Goal: Information Seeking & Learning: Compare options

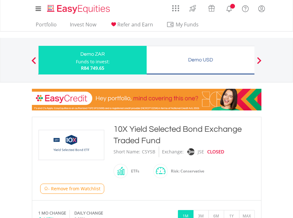
drag, startPoint x: 0, startPoint y: 0, endPoint x: 122, endPoint y: 130, distance: 178.6
click at [122, 130] on div "10X Yield Selected Bond Exchange Traded Fund" at bounding box center [184, 135] width 141 height 23
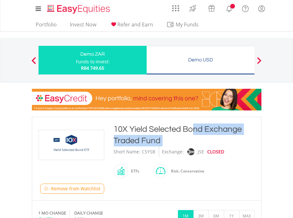
click at [122, 130] on div "10X Yield Selected Bond Exchange Traded Fund" at bounding box center [184, 135] width 141 height 23
copy div "10X Yield Selected Bond Exchange Traded Fund"
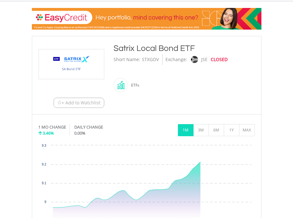
scroll to position [81, 0]
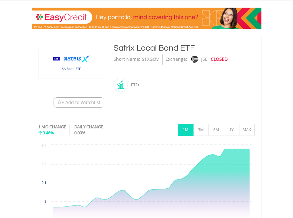
click at [128, 47] on div "Satrix Local Bond ETF" at bounding box center [184, 47] width 141 height 11
copy div "Satrix Local Bond ETF"
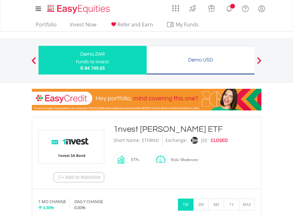
click at [123, 129] on div "1nvest SA Bond ETF" at bounding box center [184, 129] width 141 height 11
copy div "1nvest SA Bond ETF"
click at [127, 127] on div "1nvest Global REIT Index Feeder ETF" at bounding box center [184, 129] width 141 height 11
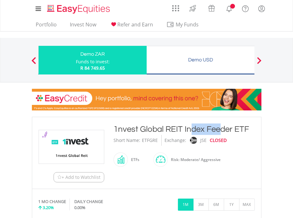
click at [127, 127] on div "1nvest Global REIT Index Feeder ETF" at bounding box center [184, 129] width 141 height 11
copy div "1nvest Global REIT Index Feeder ETF"
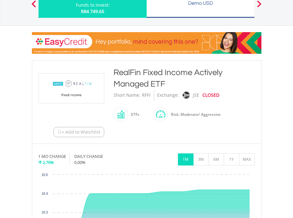
scroll to position [56, 0]
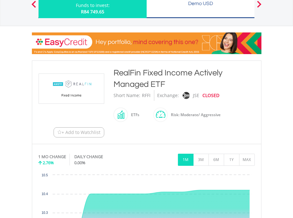
click at [131, 74] on div "RealFin Fixed Income Actively Managed ETF" at bounding box center [184, 78] width 141 height 23
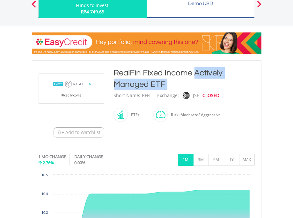
click at [131, 74] on div "RealFin Fixed Income Actively Managed ETF" at bounding box center [184, 78] width 141 height 23
copy div "RealFin Fixed Income Actively Managed ETF"
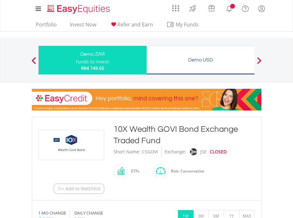
click at [137, 128] on div "10X Wealth GOVI Bond Exchange Traded Fund" at bounding box center [184, 135] width 141 height 23
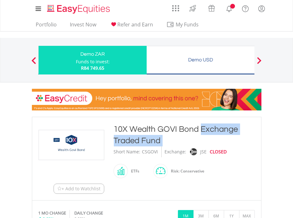
click at [137, 128] on div "10X Wealth GOVI Bond Exchange Traded Fund" at bounding box center [184, 135] width 141 height 23
copy div "10X Wealth GOVI Bond Exchange Traded Fund"
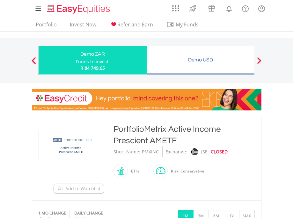
click at [128, 131] on div "PortfolioMetrix Active Income Prescient AMETF" at bounding box center [184, 135] width 141 height 23
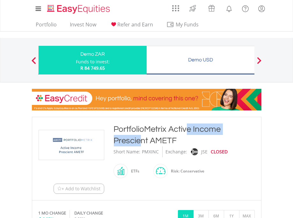
click at [128, 131] on div "PortfolioMetrix Active Income Prescient AMETF" at bounding box center [184, 135] width 141 height 23
copy div "PortfolioMetrix Active Income Prescient AMETF"
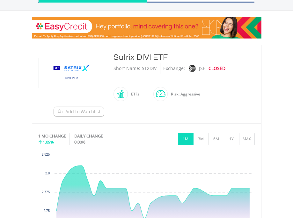
scroll to position [72, 0]
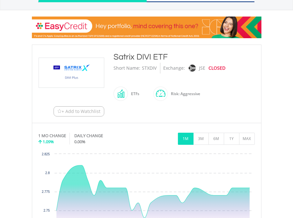
click at [128, 57] on div "Satrix DIVI ETF" at bounding box center [184, 56] width 141 height 11
copy div "Satrix DIVI ETF"
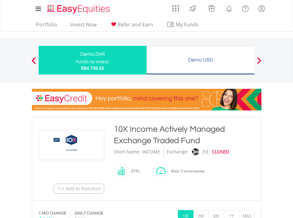
scroll to position [40, 0]
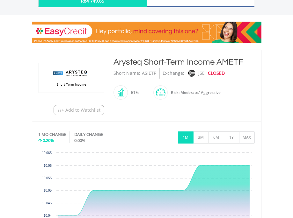
scroll to position [68, 0]
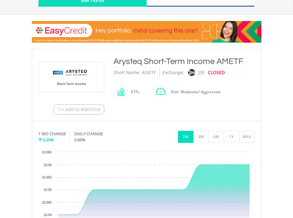
click at [151, 59] on div "Arysteq Short-Term Income AMETF" at bounding box center [184, 61] width 141 height 11
copy div "Arysteq Short-Term Income AMETF"
click at [148, 72] on div "ASIETF" at bounding box center [149, 72] width 14 height 11
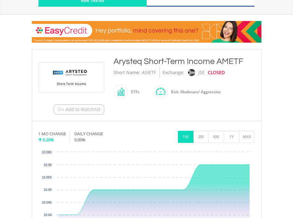
click at [148, 72] on div "ASIETF" at bounding box center [149, 72] width 14 height 11
copy div "ASIETF"
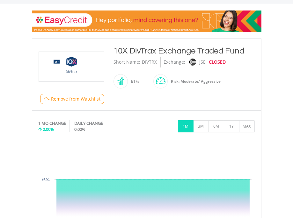
scroll to position [77, 0]
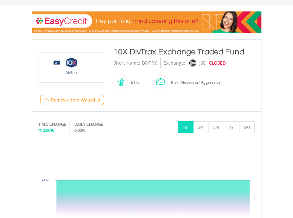
click at [149, 50] on div "10X DivTrax Exchange Traded Fund" at bounding box center [184, 51] width 141 height 11
copy div "10X DivTrax Exchange Traded Fund"
click at [147, 62] on div "DIVTRX" at bounding box center [149, 63] width 15 height 11
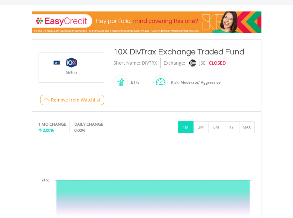
click at [147, 62] on div "DIVTRX" at bounding box center [149, 63] width 15 height 11
copy div "DIVTRX"
click at [204, 126] on button "3M" at bounding box center [201, 127] width 16 height 12
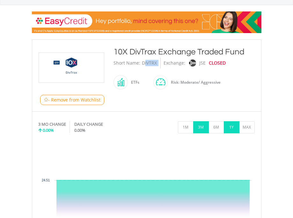
click at [230, 126] on button "1Y" at bounding box center [232, 127] width 16 height 12
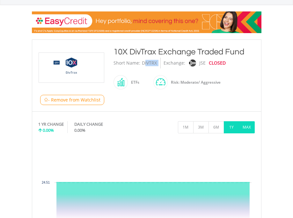
click at [244, 127] on button "MAX" at bounding box center [247, 127] width 16 height 12
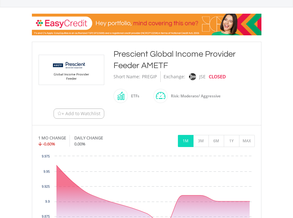
scroll to position [75, 0]
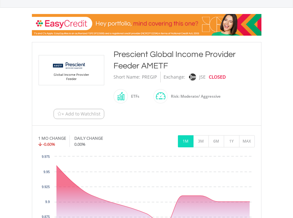
click at [141, 56] on div "Prescient Global Income Provider Feeder AMETF" at bounding box center [184, 60] width 141 height 23
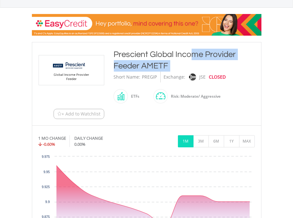
click at [141, 56] on div "Prescient Global Income Provider Feeder AMETF" at bounding box center [184, 60] width 141 height 23
copy div "Prescient Global Income Provider Feeder AMETF"
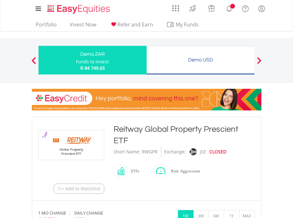
click at [131, 130] on div "Reitway Global Property Prescient ETF" at bounding box center [184, 135] width 141 height 23
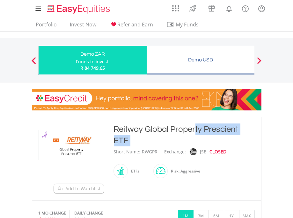
click at [131, 130] on div "Reitway Global Property Prescient ETF" at bounding box center [184, 135] width 141 height 23
copy div "Reitway Global Property Prescient ETF"
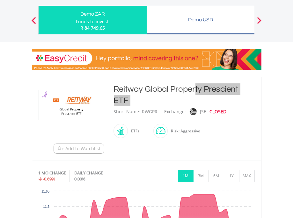
scroll to position [40, 0]
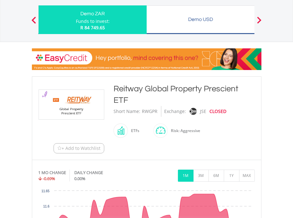
click at [150, 112] on div "RWGPR" at bounding box center [150, 111] width 16 height 11
copy div "RWGPR"
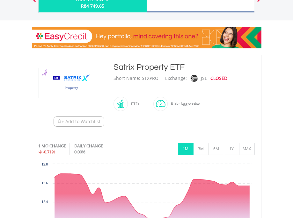
scroll to position [62, 0]
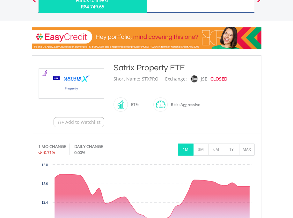
click at [144, 70] on div "Satrix Property ETF" at bounding box center [184, 67] width 141 height 11
copy div "Satrix Property ETF"
click at [149, 75] on div "STXPRO" at bounding box center [150, 79] width 17 height 11
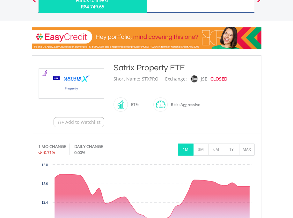
click at [149, 75] on div "STXPRO" at bounding box center [150, 79] width 17 height 11
copy div "STXPRO"
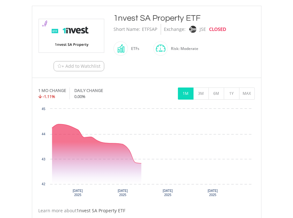
scroll to position [112, 0]
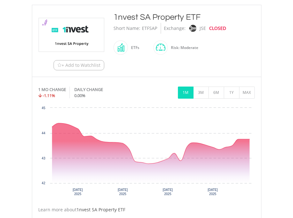
click at [144, 15] on div "1nvest SA Property ETF" at bounding box center [184, 16] width 141 height 11
copy div "1nvest SA Property ETF"
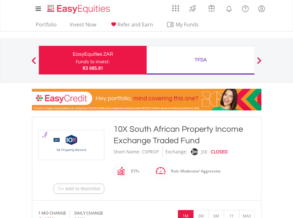
click at [139, 129] on div "10X South African Property Income Exchange Traded Fund" at bounding box center [184, 135] width 141 height 23
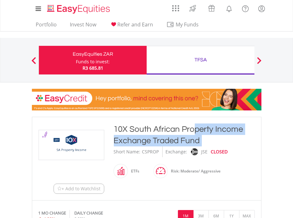
click at [139, 129] on div "10X South African Property Income Exchange Traded Fund" at bounding box center [184, 135] width 141 height 23
copy div "10X South African Property Income Exchange Traded Fund"
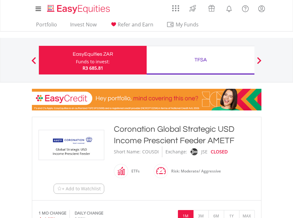
scroll to position [82, 0]
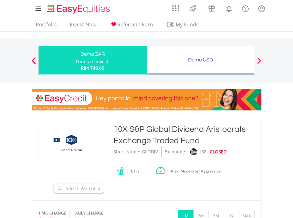
scroll to position [2, 0]
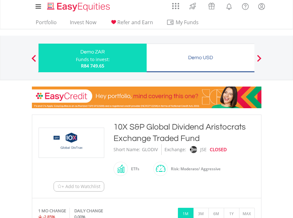
click at [135, 126] on div "10X S&P Global Dividend Aristocrats Exchange Traded Fund" at bounding box center [184, 132] width 141 height 23
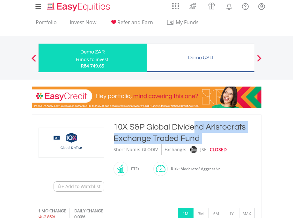
click at [135, 126] on div "10X S&P Global Dividend Aristocrats Exchange Traded Fund" at bounding box center [184, 132] width 141 height 23
copy div "10X S&P Global Dividend Aristocrats Exchange Traded Fund"
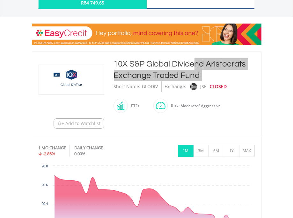
scroll to position [73, 0]
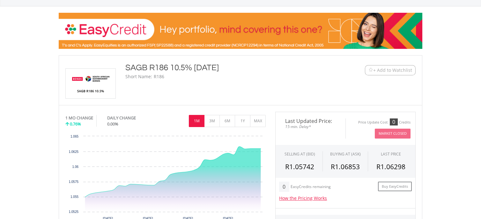
scroll to position [84, 0]
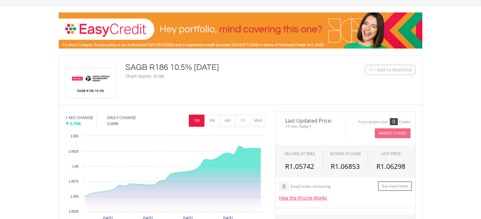
click at [159, 66] on div "SAGB R186 10.5% [DATE]" at bounding box center [225, 67] width 200 height 11
copy div "SAGB R186 10.5% [DATE]"
click at [244, 122] on button "1Y" at bounding box center [243, 120] width 16 height 12
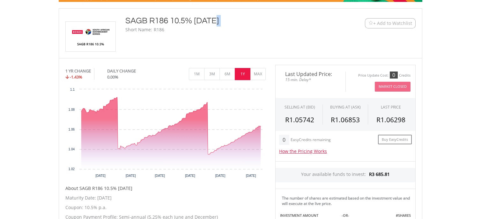
scroll to position [129, 0]
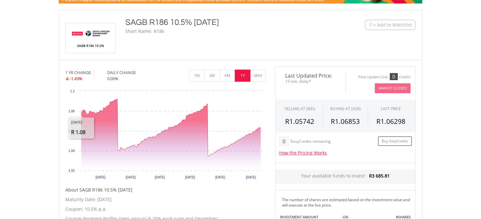
click at [52, 167] on body "My Investments Invest Now New Listings Sell My Recurring Investments Pending Or…" at bounding box center [240, 191] width 481 height 640
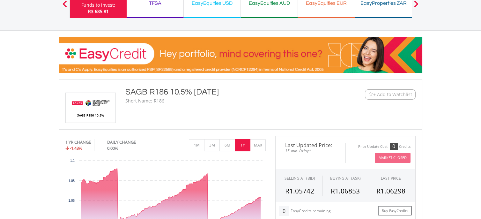
scroll to position [60, 0]
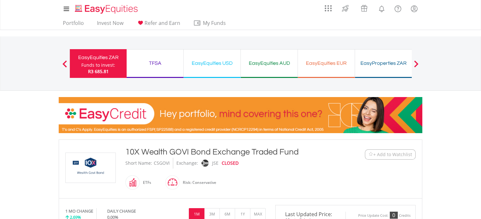
click at [147, 153] on div "10X Wealth GOVI Bond Exchange Traded Fund" at bounding box center [225, 151] width 200 height 11
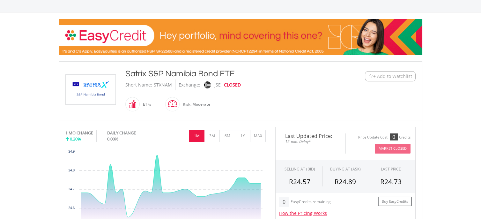
scroll to position [78, 0]
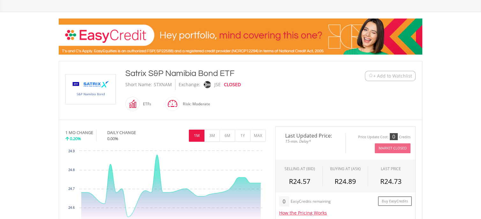
click at [150, 71] on div "Satrix S&P Namibia Bond ETF" at bounding box center [225, 73] width 200 height 11
